Goal: Transaction & Acquisition: Purchase product/service

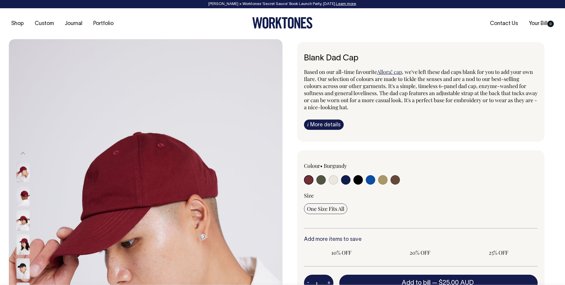
radio input "true"
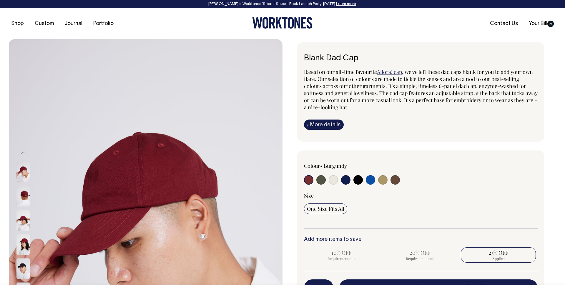
click at [399, 179] on input "radio" at bounding box center [394, 179] width 9 height 9
radio input "true"
select select "Espresso"
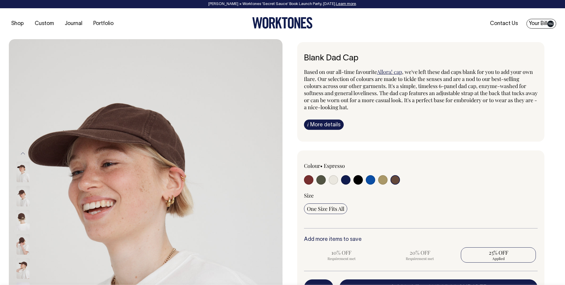
click at [533, 22] on link "Your Bill 150" at bounding box center [541, 24] width 30 height 10
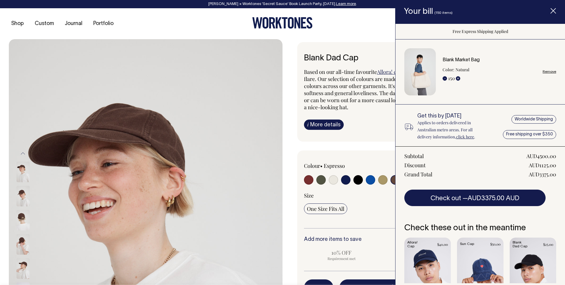
click at [547, 68] on div "Blank Market Bag Color: Natural - 150 + Remove" at bounding box center [499, 72] width 114 height 29
click at [547, 71] on link "Remove" at bounding box center [549, 72] width 14 height 4
radio input "false"
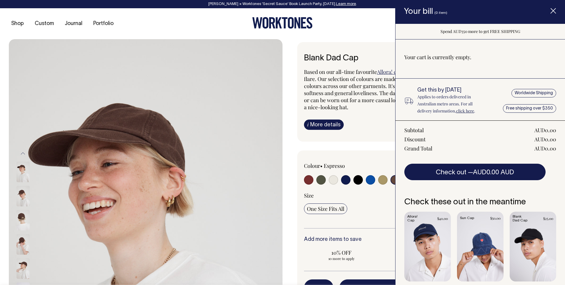
click at [555, 9] on line "Item added to your cart" at bounding box center [553, 11] width 5 height 5
